Goal: Transaction & Acquisition: Purchase product/service

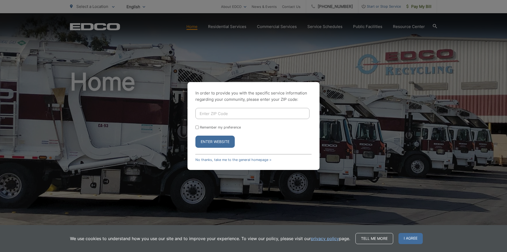
click at [219, 113] on input "Enter ZIP Code" at bounding box center [252, 113] width 114 height 11
type input "92024"
click at [218, 145] on button "Enter Website" at bounding box center [214, 142] width 39 height 12
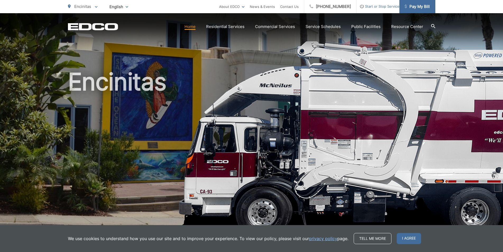
click at [418, 7] on span "Pay My Bill" at bounding box center [416, 6] width 25 height 6
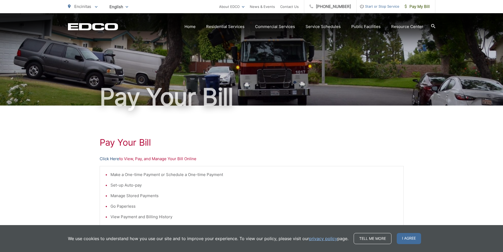
click at [111, 158] on link "Click Here" at bounding box center [110, 159] width 20 height 6
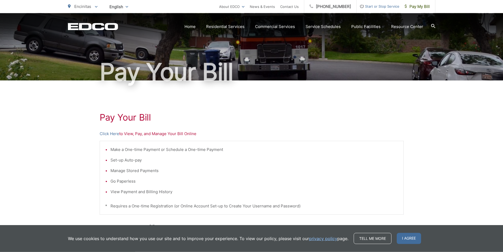
scroll to position [54, 0]
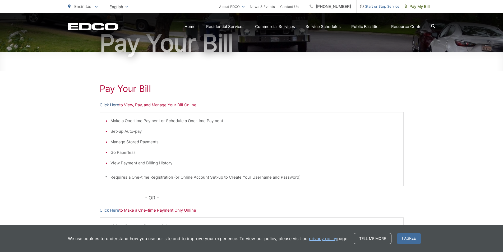
click at [112, 106] on link "Click Here" at bounding box center [110, 105] width 20 height 6
click at [423, 6] on span "Pay My Bill" at bounding box center [416, 6] width 25 height 6
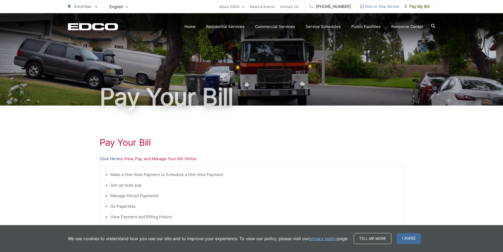
drag, startPoint x: 230, startPoint y: 208, endPoint x: 111, endPoint y: 159, distance: 128.8
click at [230, 207] on li "Go Paperless" at bounding box center [253, 206] width 287 height 6
click at [110, 159] on link "Click Here" at bounding box center [110, 159] width 20 height 6
click at [106, 159] on link "Click Here" at bounding box center [110, 159] width 20 height 6
click at [114, 159] on link "Click Here" at bounding box center [110, 159] width 20 height 6
